Goal: Transaction & Acquisition: Purchase product/service

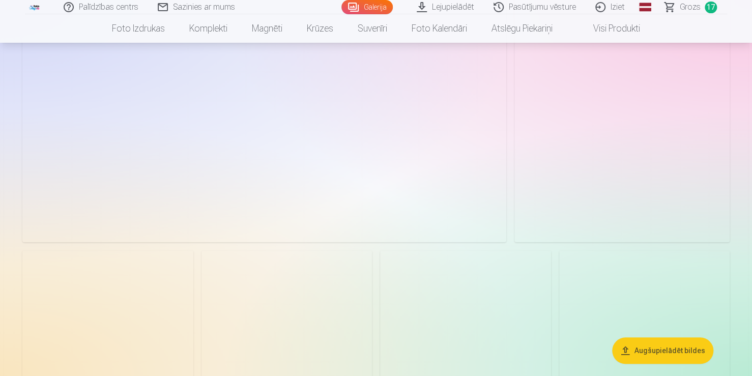
scroll to position [204, 0]
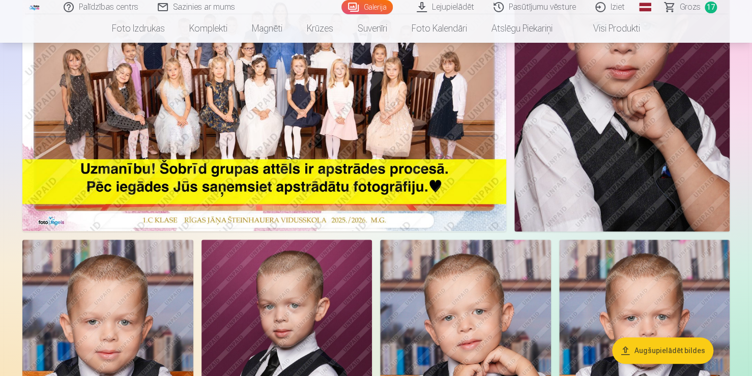
click at [712, 9] on span "17" at bounding box center [711, 8] width 12 height 12
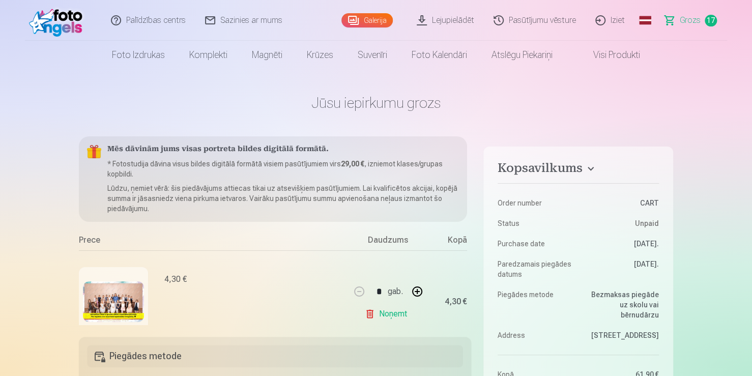
click at [413, 294] on button "button" at bounding box center [417, 291] width 24 height 24
click at [367, 313] on link "Noņemt" at bounding box center [388, 314] width 46 height 20
type input "*"
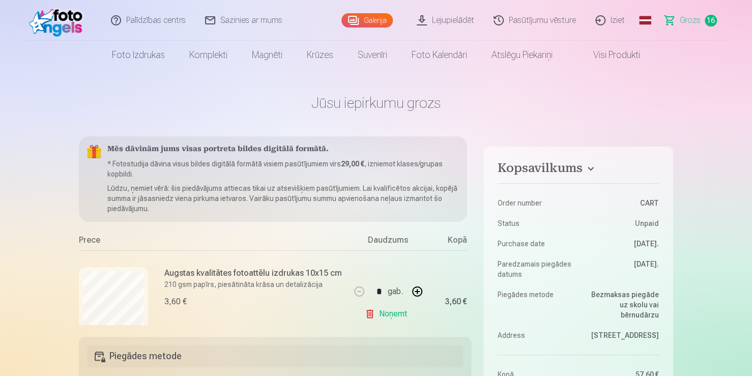
click at [367, 313] on link "Noņemt" at bounding box center [388, 314] width 46 height 20
click at [366, 312] on link "Noņemt" at bounding box center [388, 314] width 46 height 20
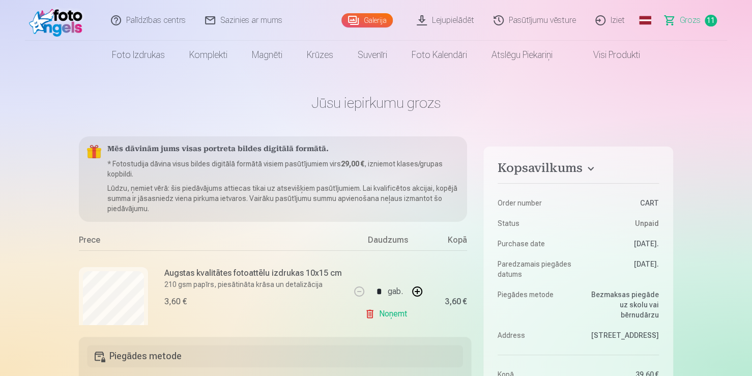
click at [366, 312] on link "Noņemt" at bounding box center [388, 314] width 46 height 20
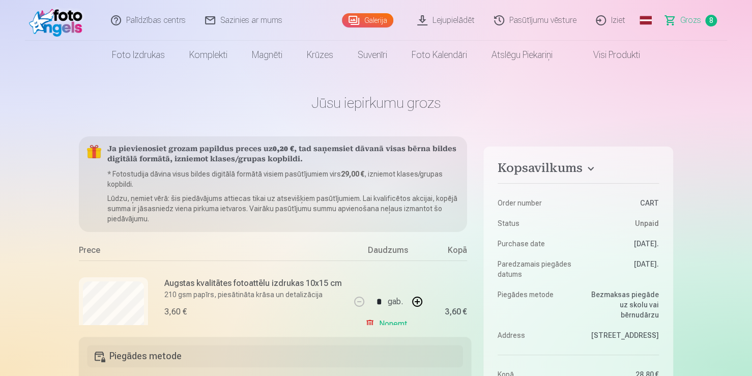
click at [366, 312] on div "* gab." at bounding box center [388, 302] width 82 height 24
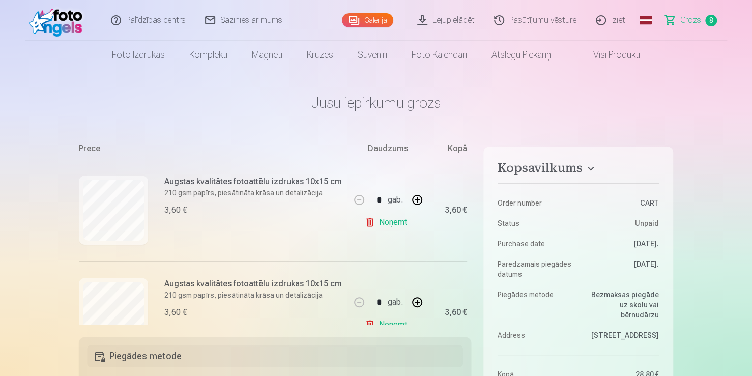
click at [365, 223] on link "Noņemt" at bounding box center [388, 222] width 46 height 20
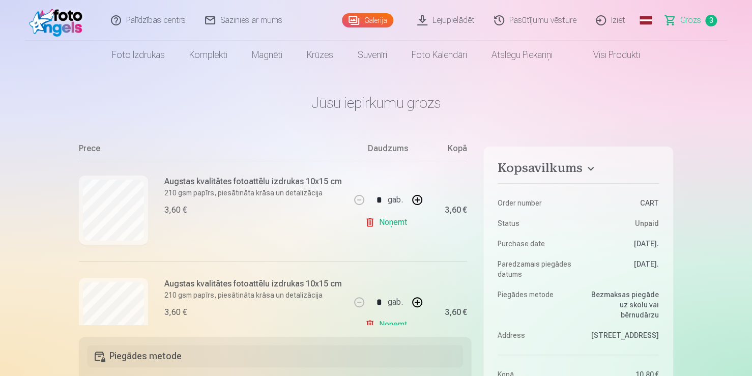
click at [365, 223] on link "Noņemt" at bounding box center [388, 222] width 46 height 20
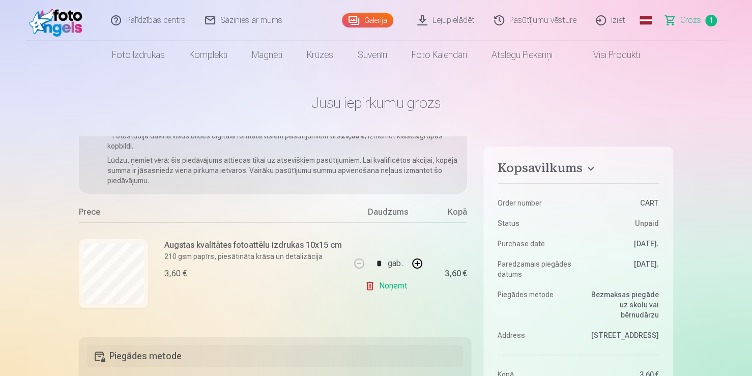
scroll to position [41, 0]
click at [366, 283] on link "Noņemt" at bounding box center [388, 286] width 46 height 20
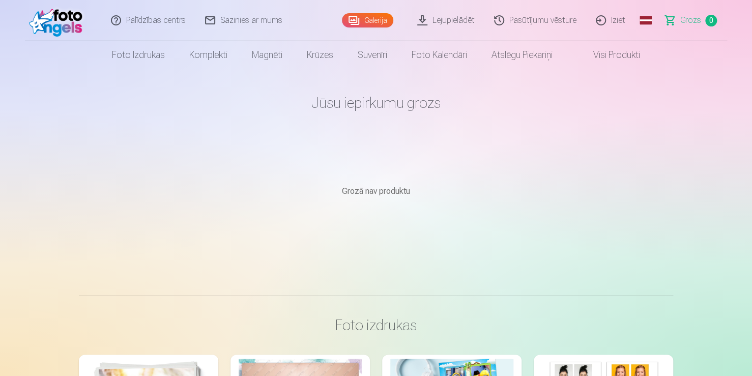
click at [363, 20] on link "Galerija" at bounding box center [367, 20] width 51 height 14
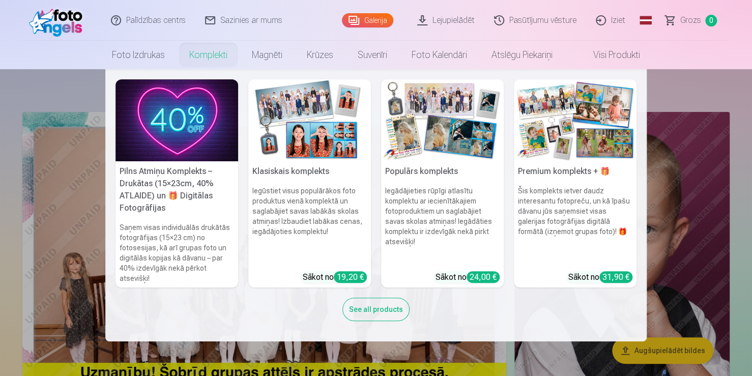
click at [212, 57] on link "Komplekti" at bounding box center [208, 55] width 63 height 28
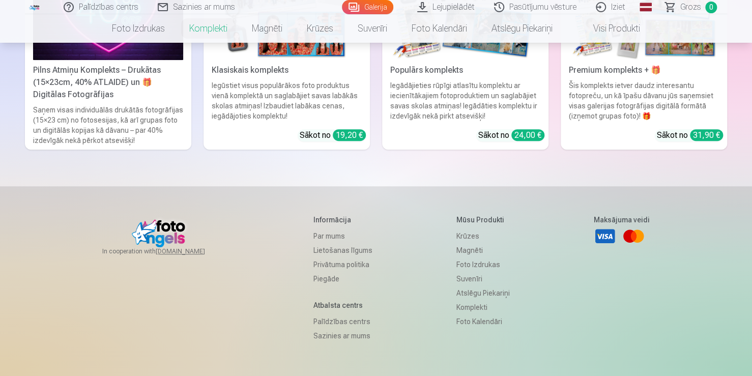
scroll to position [101, 0]
